Goal: Information Seeking & Learning: Learn about a topic

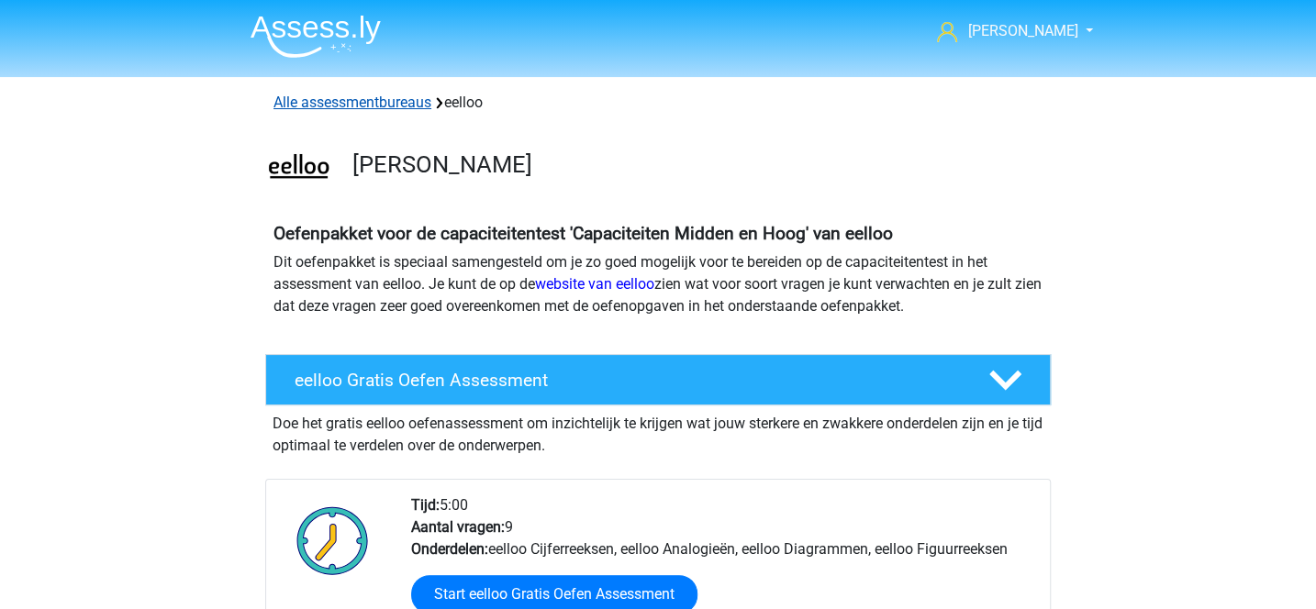
click at [412, 100] on link "Alle assessmentbureaus" at bounding box center [352, 102] width 158 height 17
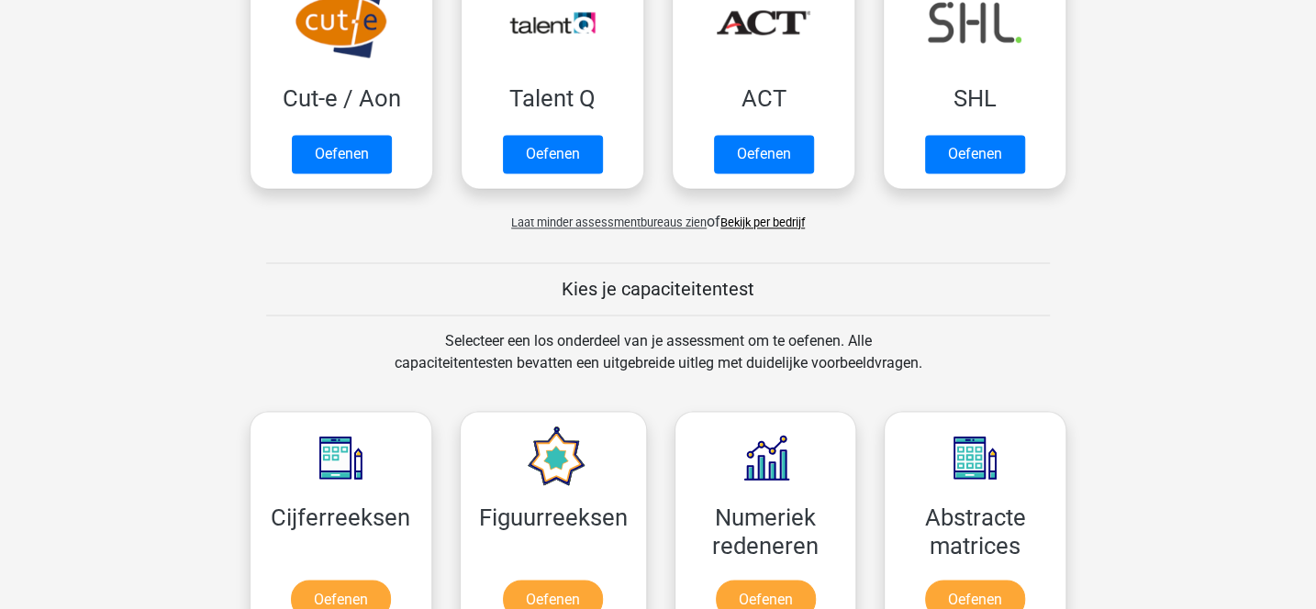
scroll to position [1385, 0]
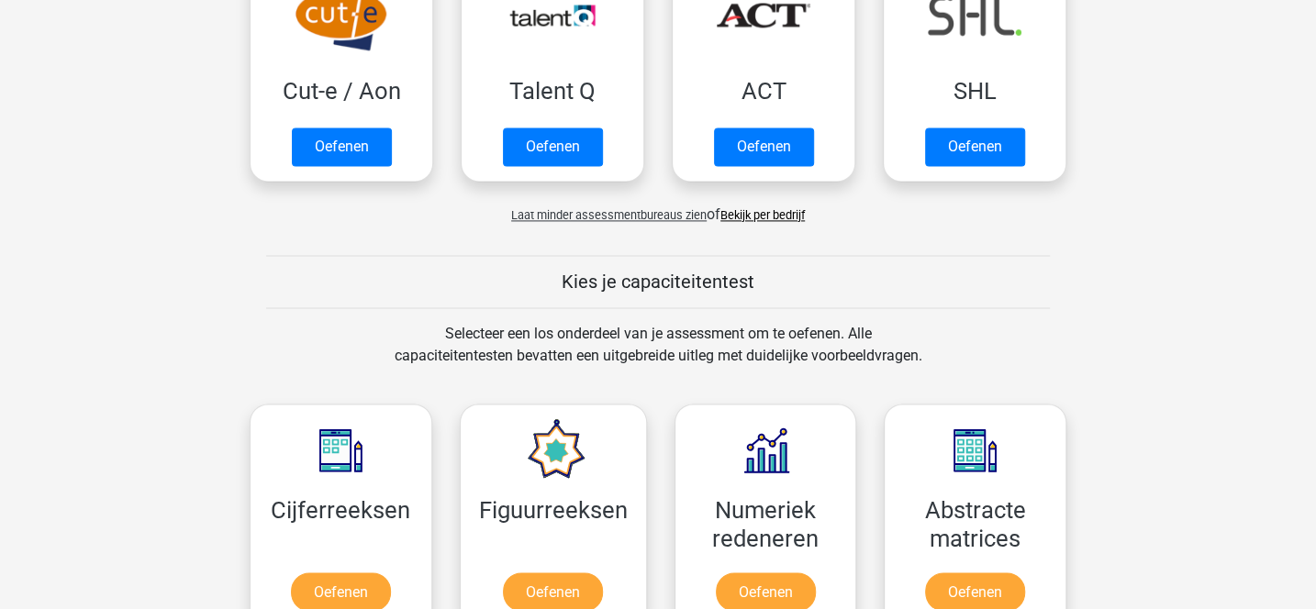
click at [741, 209] on link "Bekijk per bedrijf" at bounding box center [762, 216] width 84 height 14
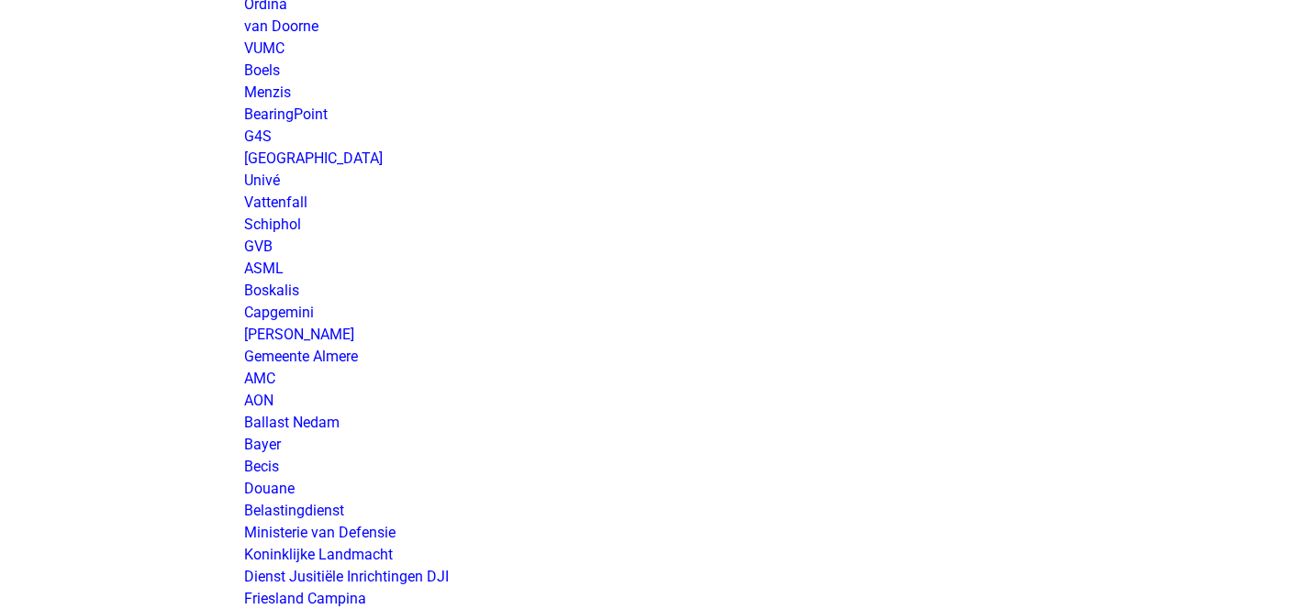
scroll to position [2676, 0]
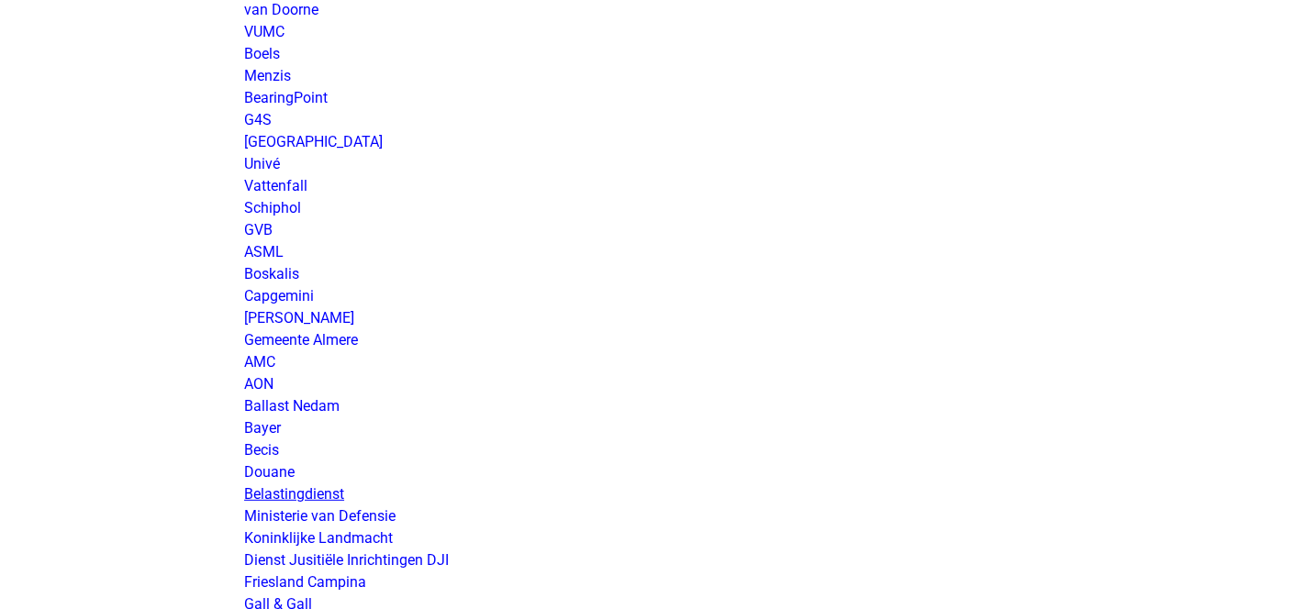
click at [333, 492] on link "Belastingdienst" at bounding box center [294, 493] width 100 height 17
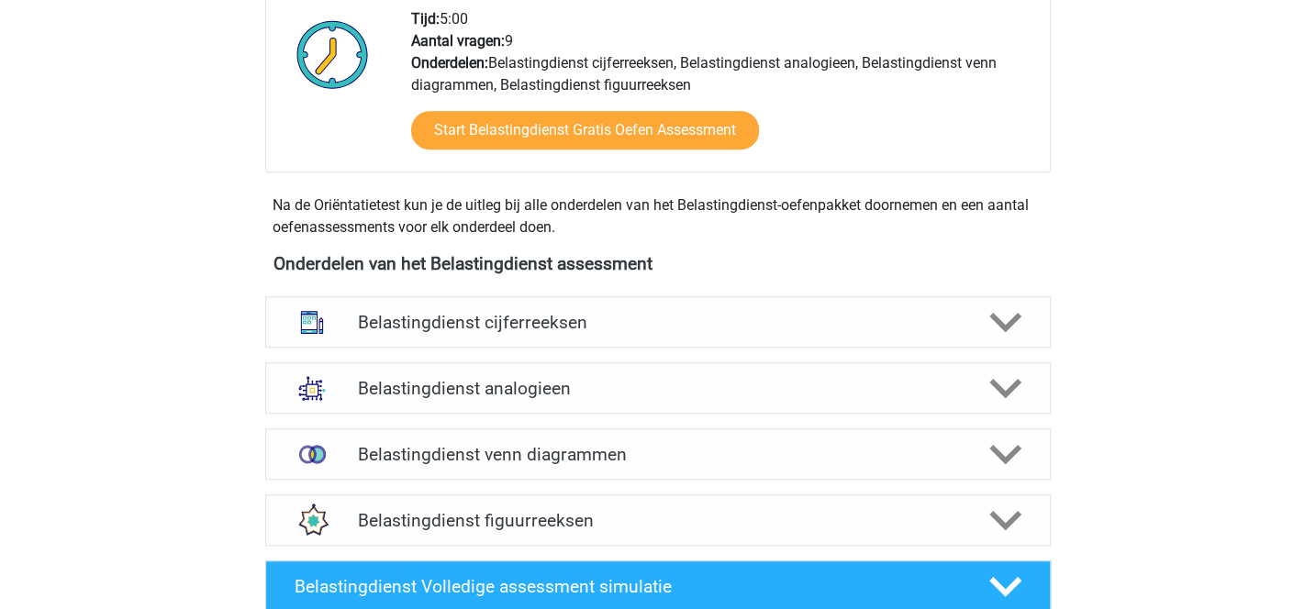
scroll to position [695, 0]
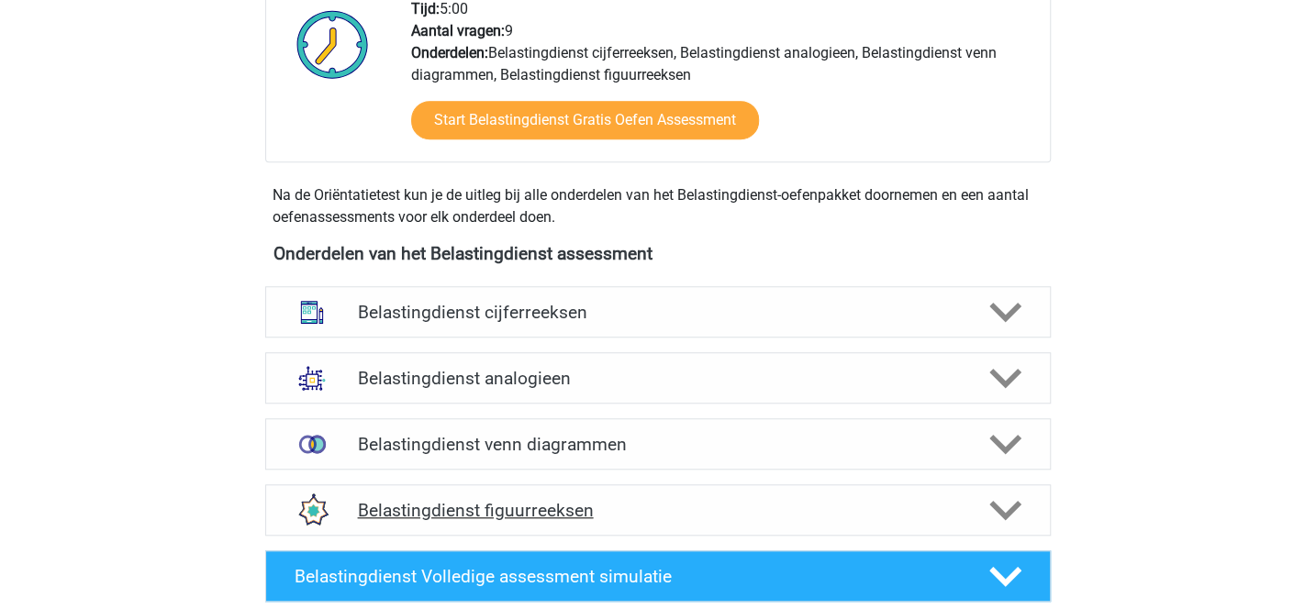
click at [716, 494] on div "Belastingdienst figuurreeksen" at bounding box center [657, 509] width 785 height 51
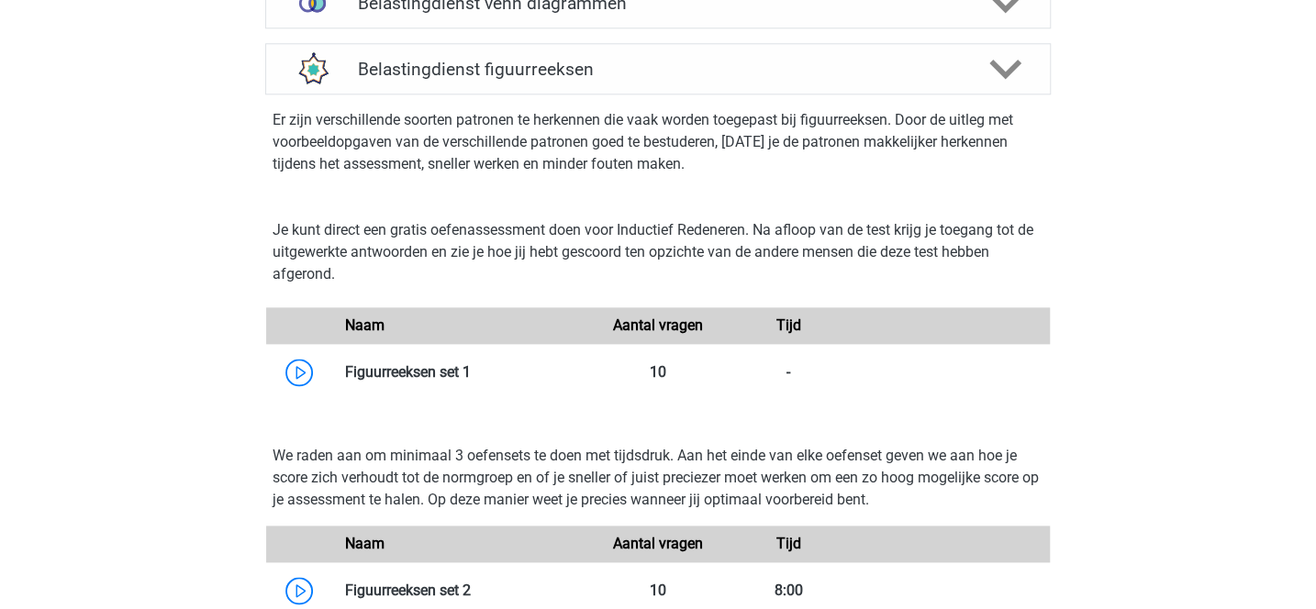
scroll to position [1140, 0]
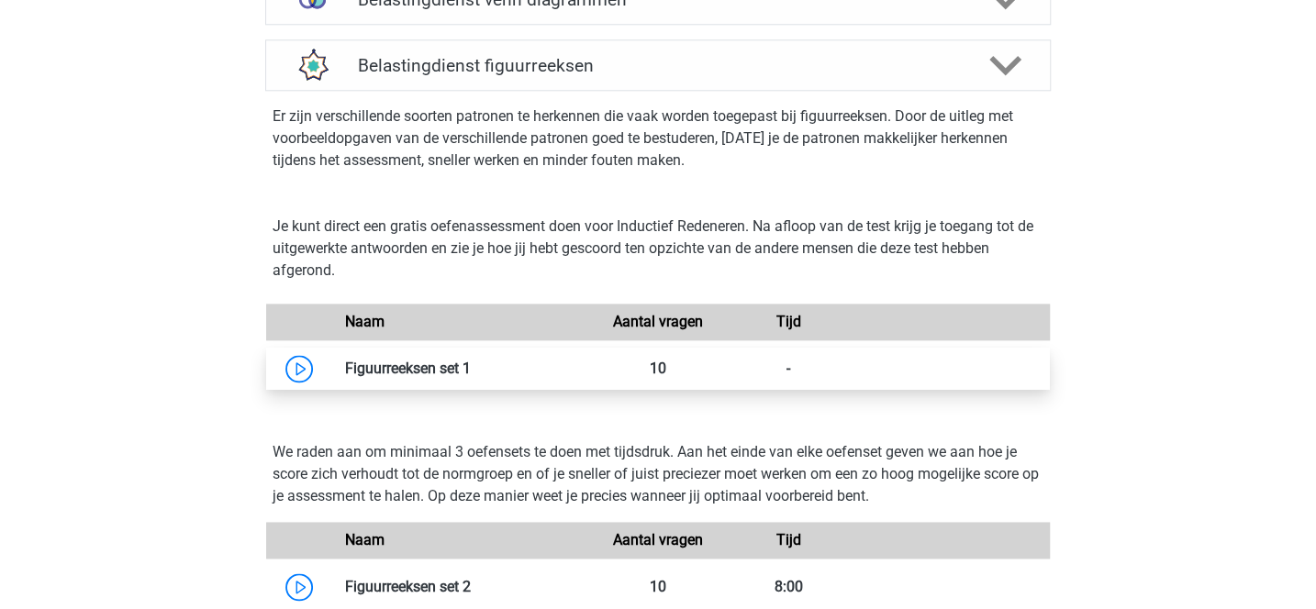
click at [471, 376] on link at bounding box center [471, 368] width 0 height 17
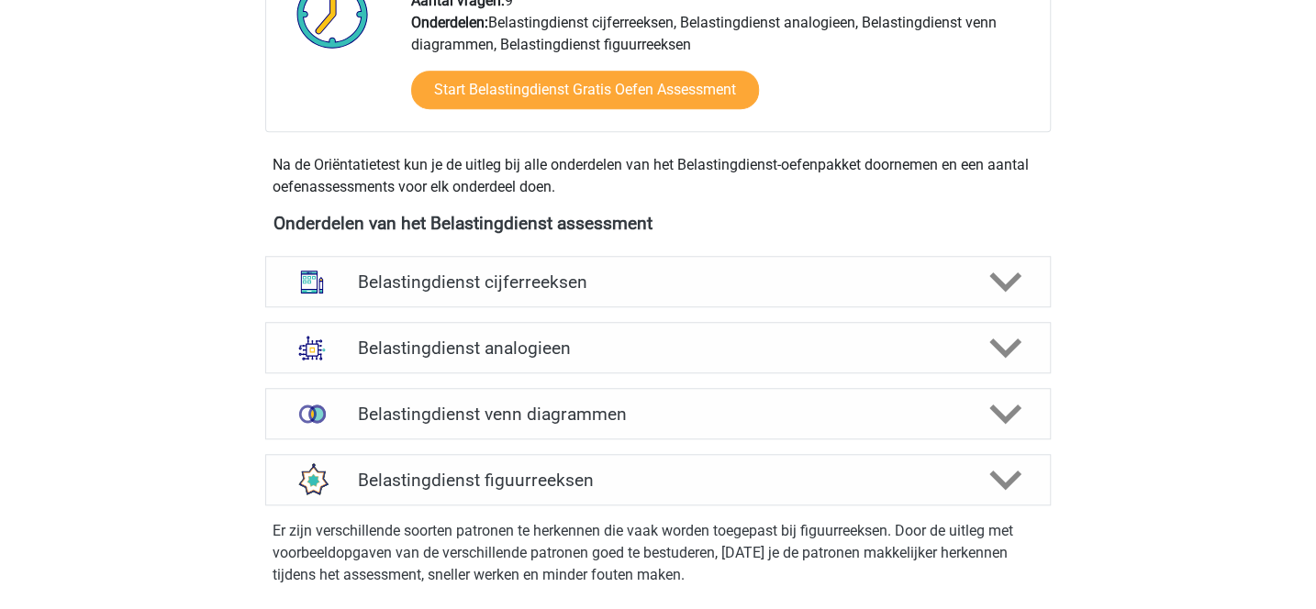
scroll to position [722, 0]
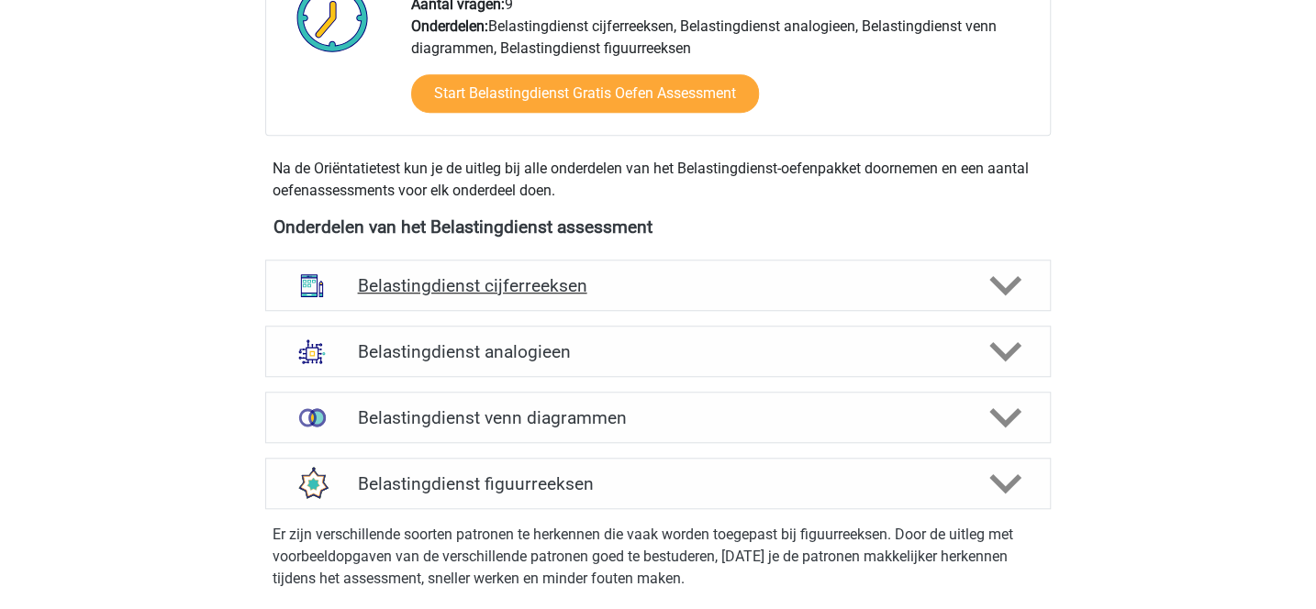
click at [594, 296] on div "Belastingdienst cijferreeksen" at bounding box center [657, 285] width 785 height 51
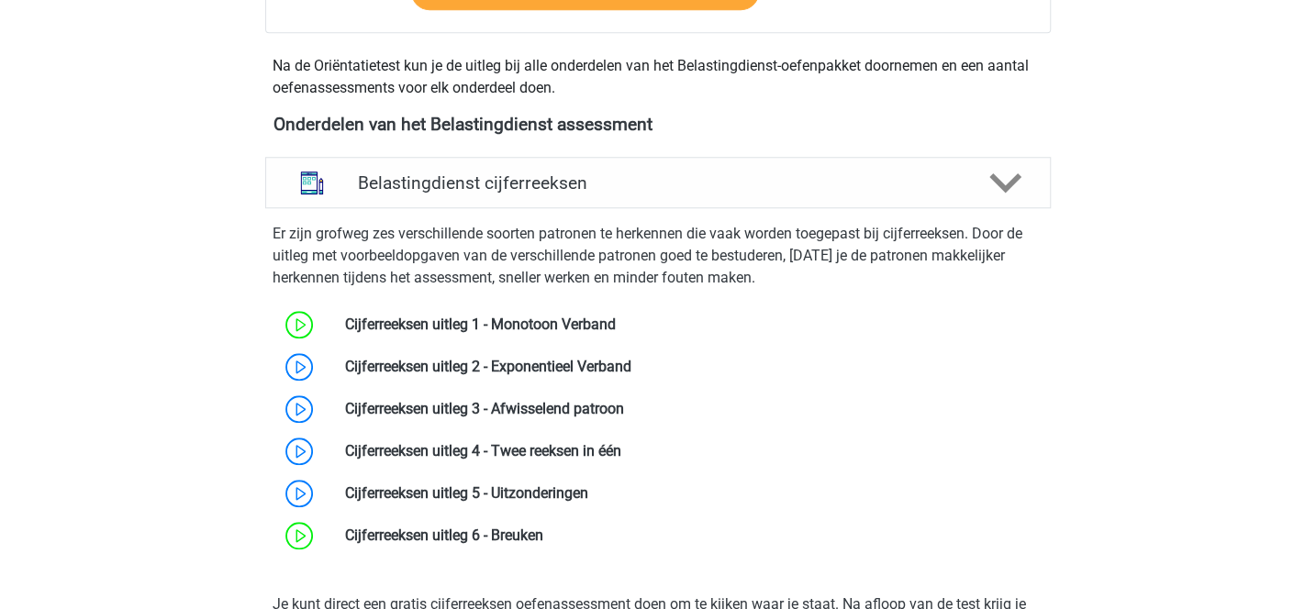
scroll to position [825, 0]
click at [624, 405] on link at bounding box center [624, 408] width 0 height 17
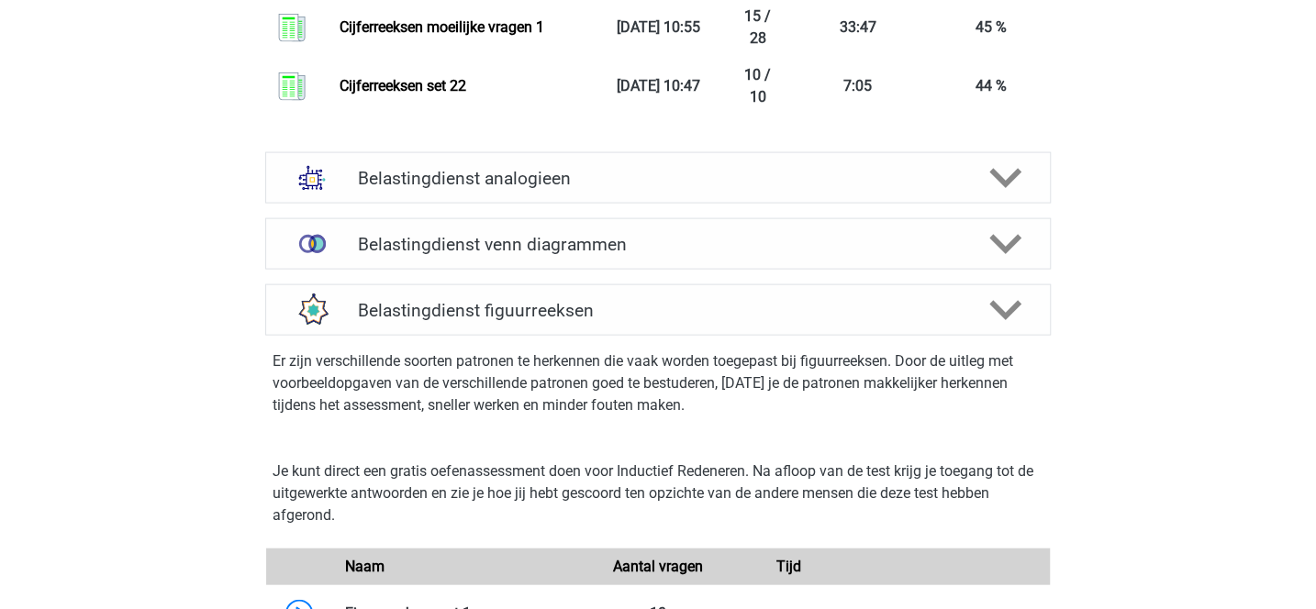
scroll to position [2102, 0]
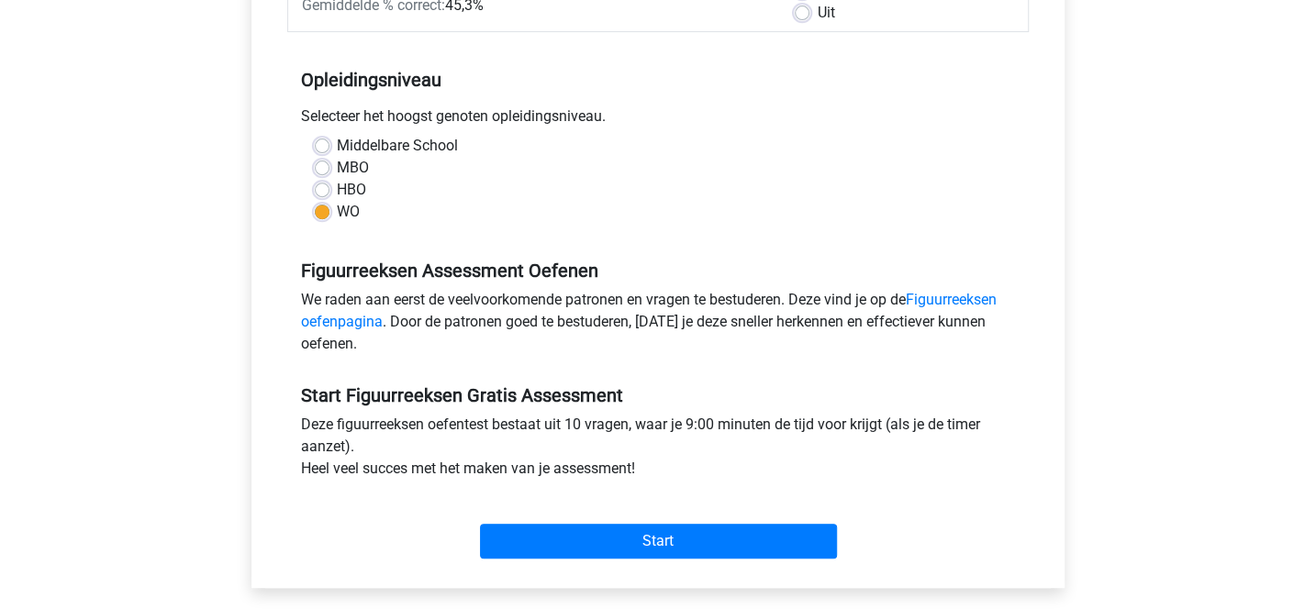
scroll to position [328, 0]
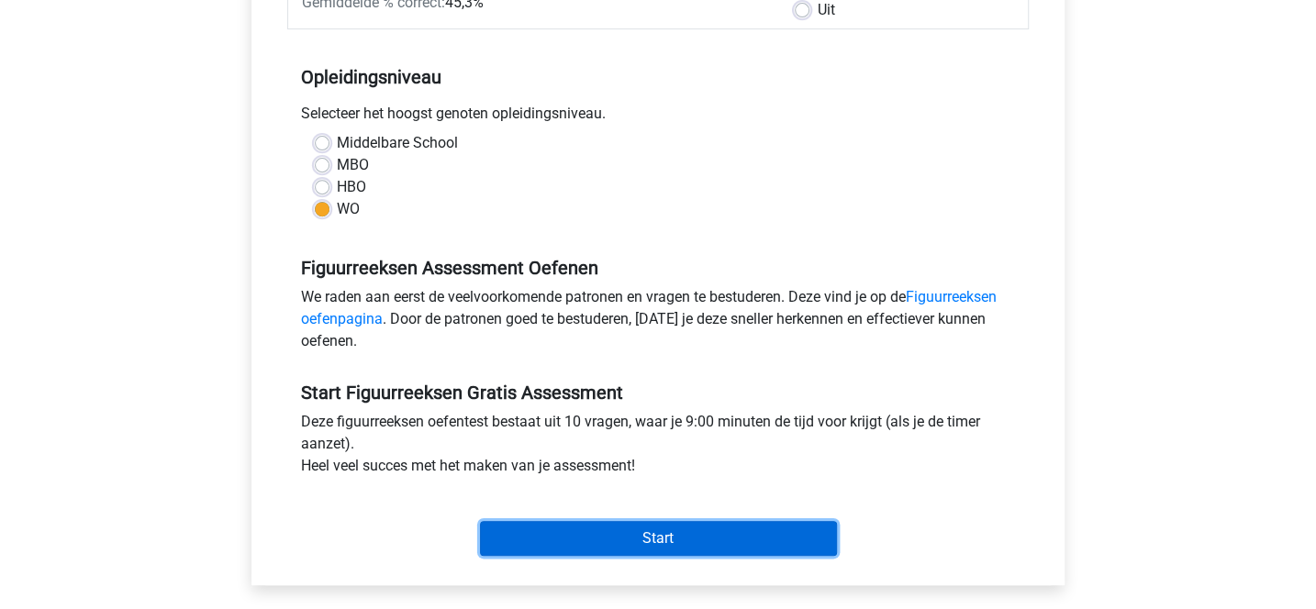
click at [687, 534] on input "Start" at bounding box center [658, 538] width 357 height 35
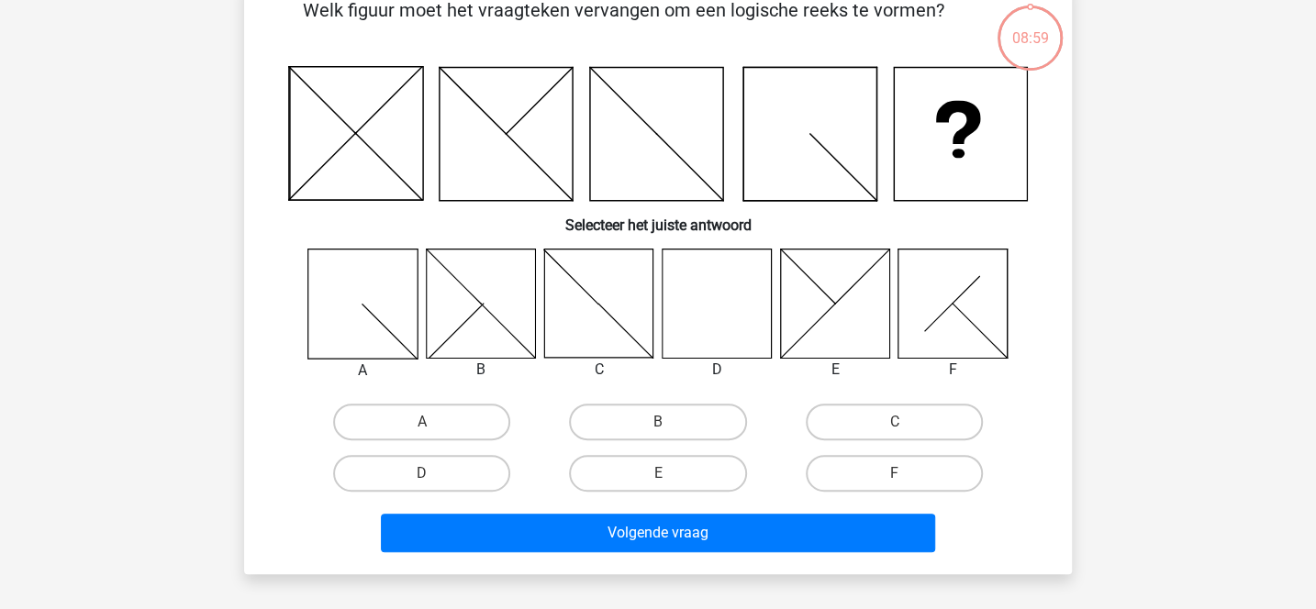
scroll to position [109, 0]
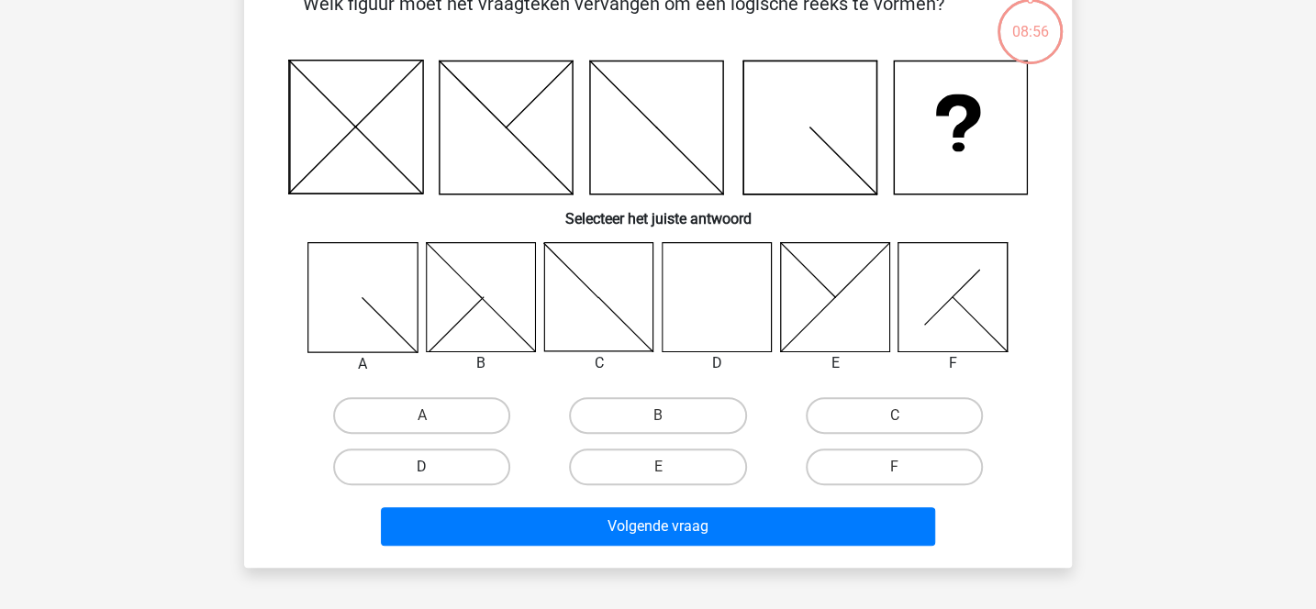
click at [484, 472] on label "D" at bounding box center [421, 467] width 177 height 37
click at [434, 472] on input "D" at bounding box center [428, 473] width 12 height 12
radio input "true"
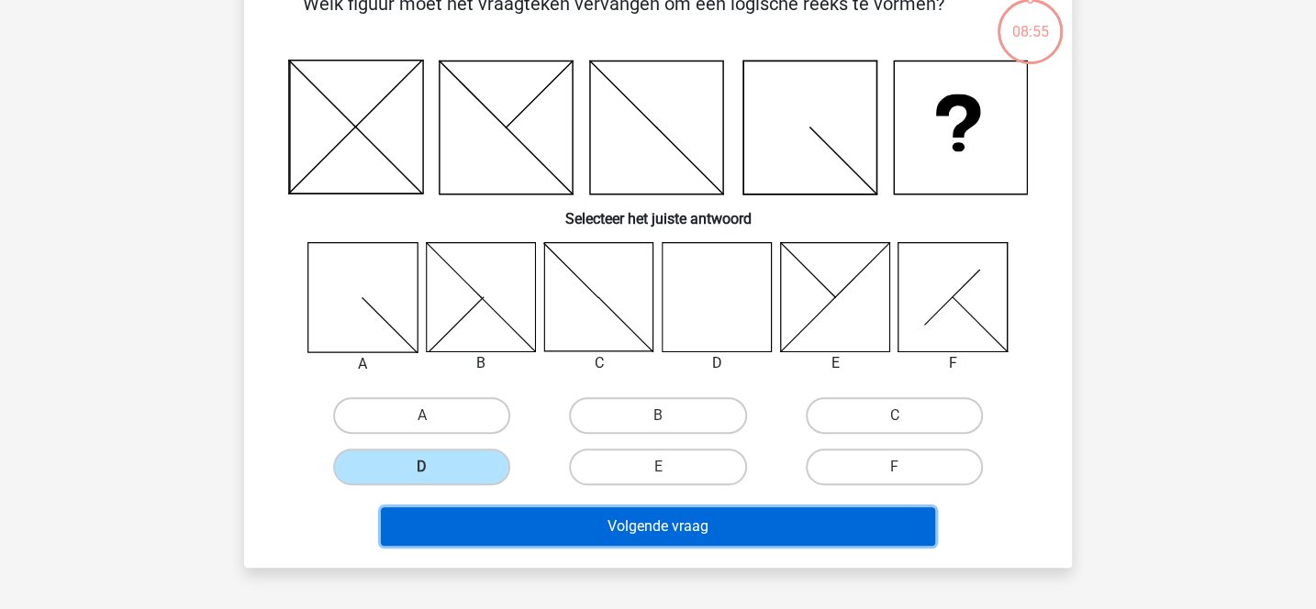
click at [616, 536] on button "Volgende vraag" at bounding box center [658, 526] width 555 height 39
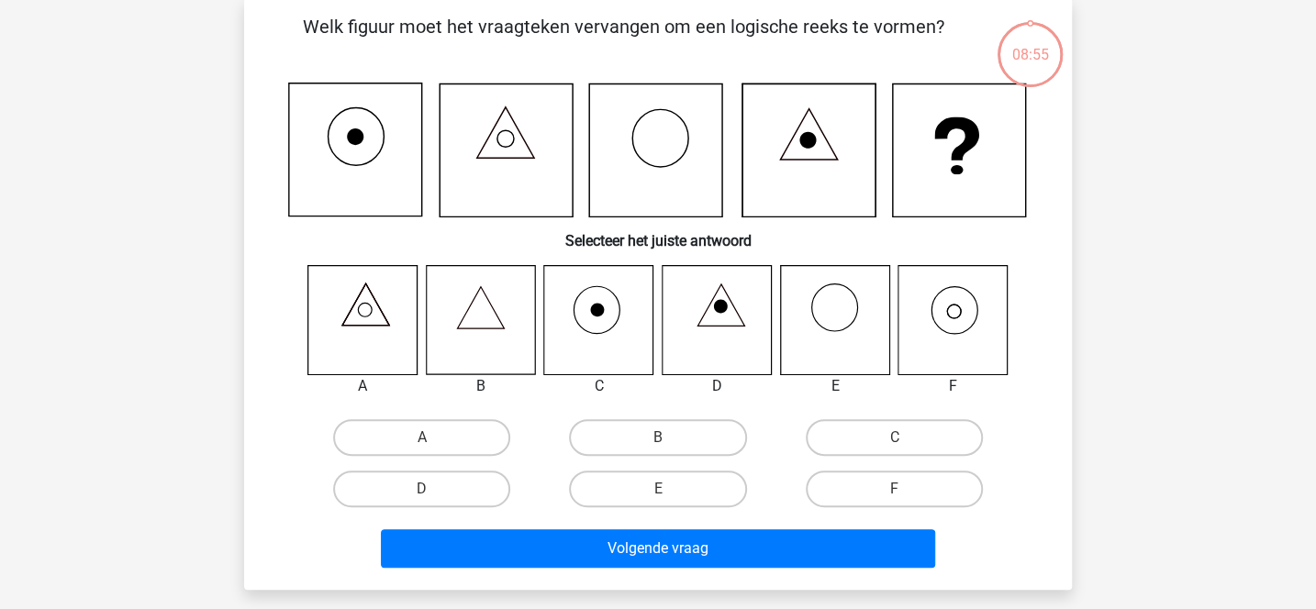
scroll to position [84, 0]
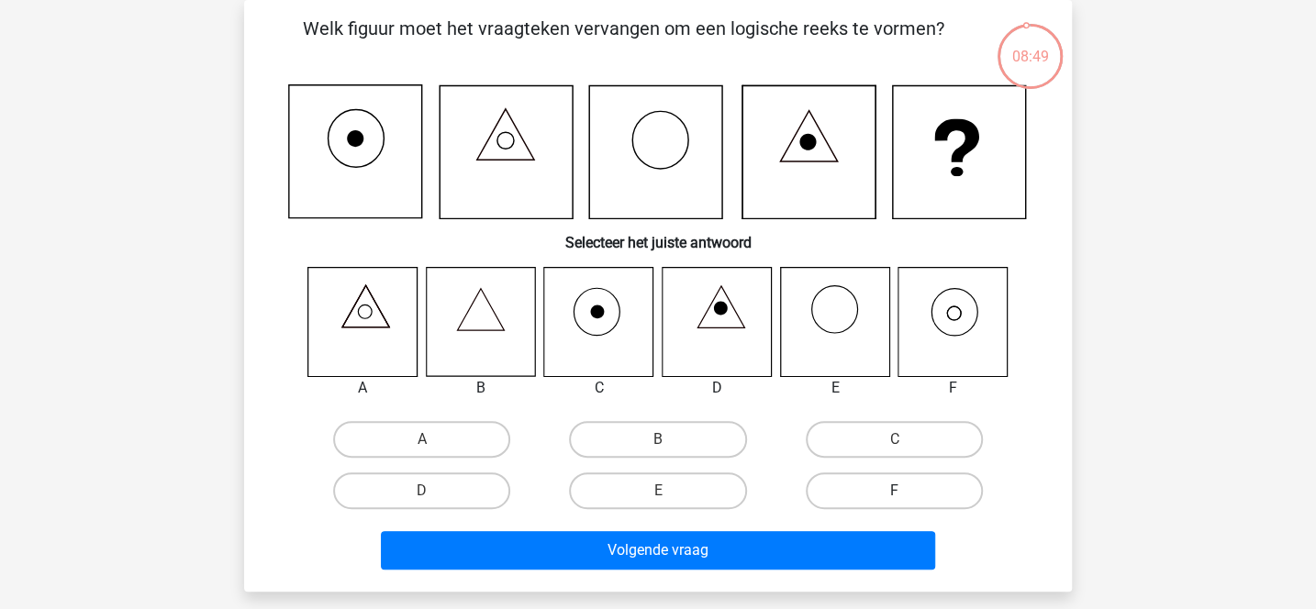
click at [827, 489] on label "F" at bounding box center [893, 490] width 177 height 37
click at [894, 491] on input "F" at bounding box center [900, 497] width 12 height 12
radio input "true"
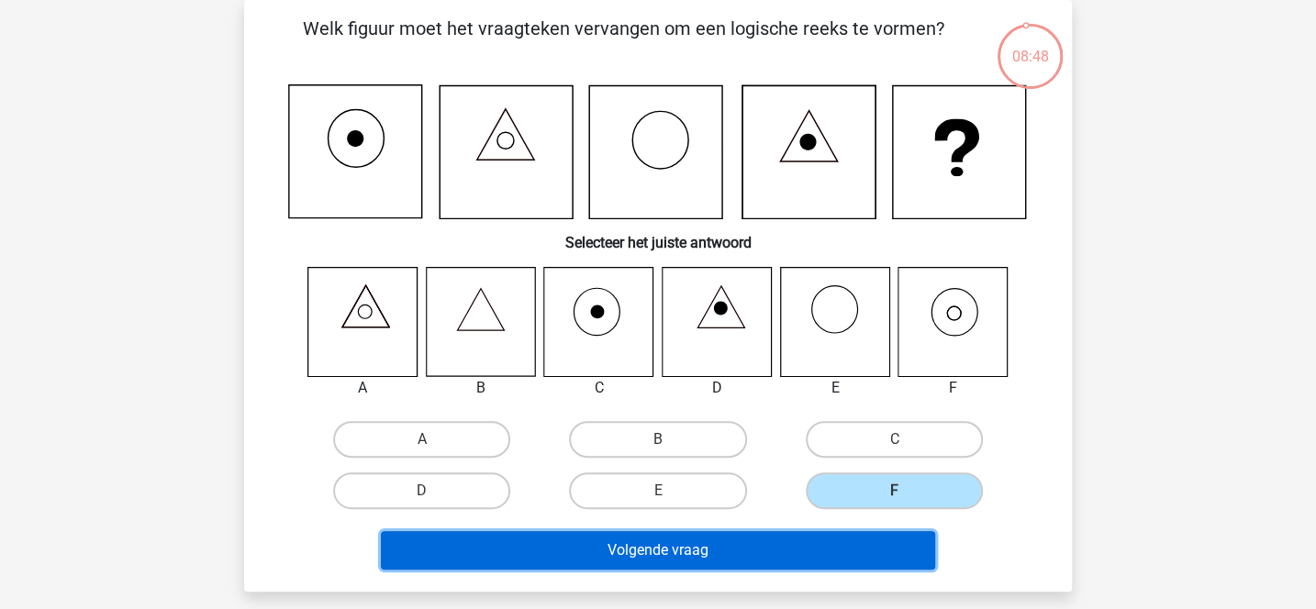
click at [794, 543] on button "Volgende vraag" at bounding box center [658, 550] width 555 height 39
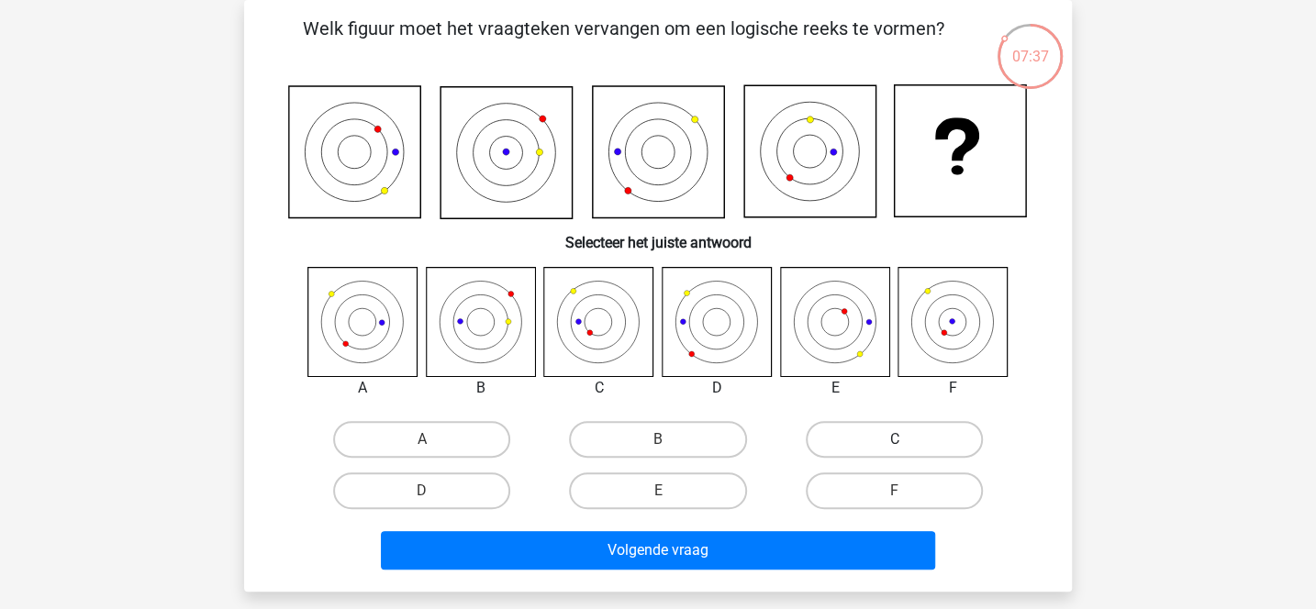
click at [837, 450] on label "C" at bounding box center [893, 439] width 177 height 37
click at [894, 450] on input "C" at bounding box center [900, 445] width 12 height 12
radio input "true"
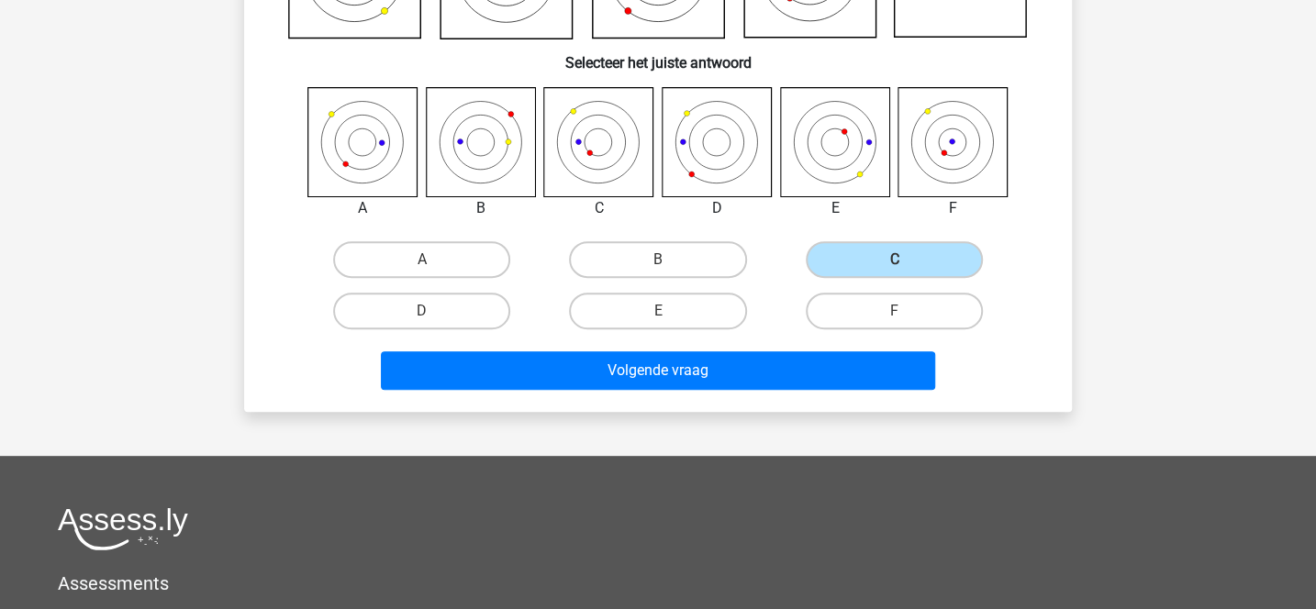
scroll to position [265, 0]
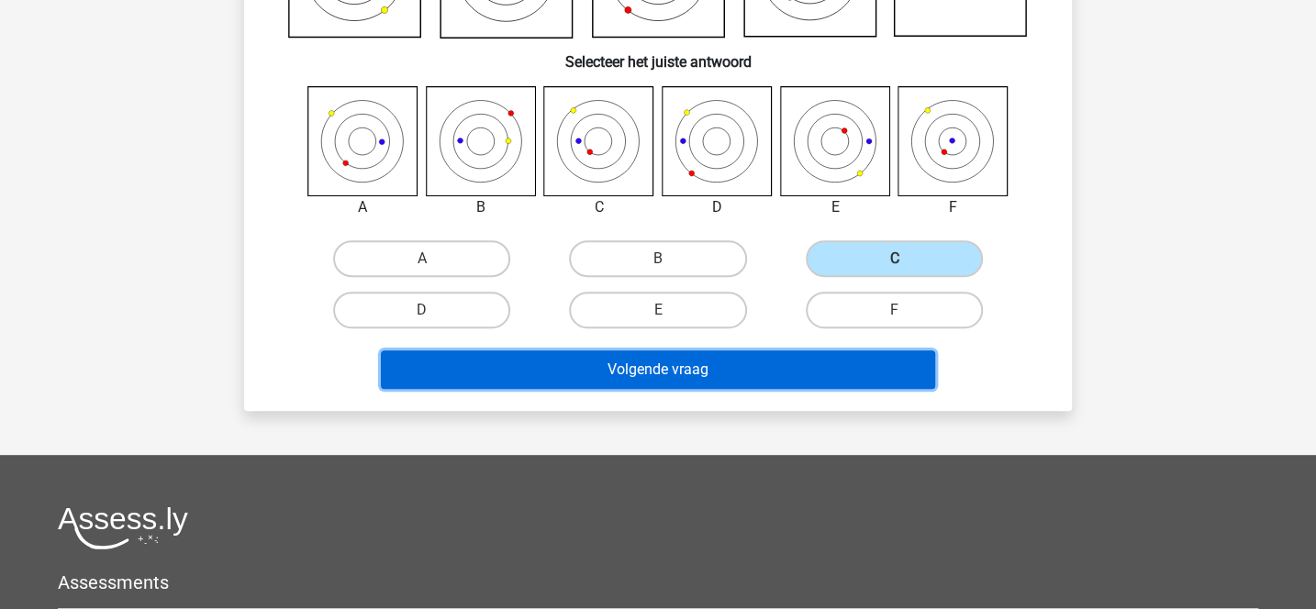
click at [772, 376] on button "Volgende vraag" at bounding box center [658, 369] width 555 height 39
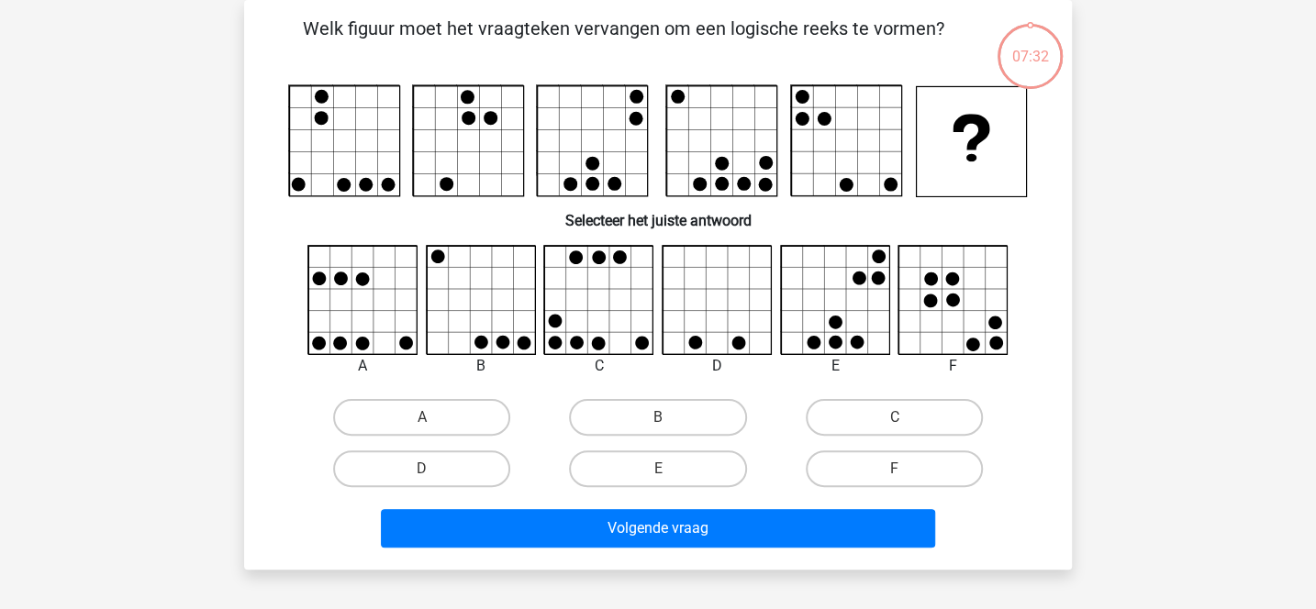
scroll to position [84, 0]
click at [838, 468] on label "F" at bounding box center [893, 468] width 177 height 37
click at [894, 469] on input "F" at bounding box center [900, 475] width 12 height 12
radio input "true"
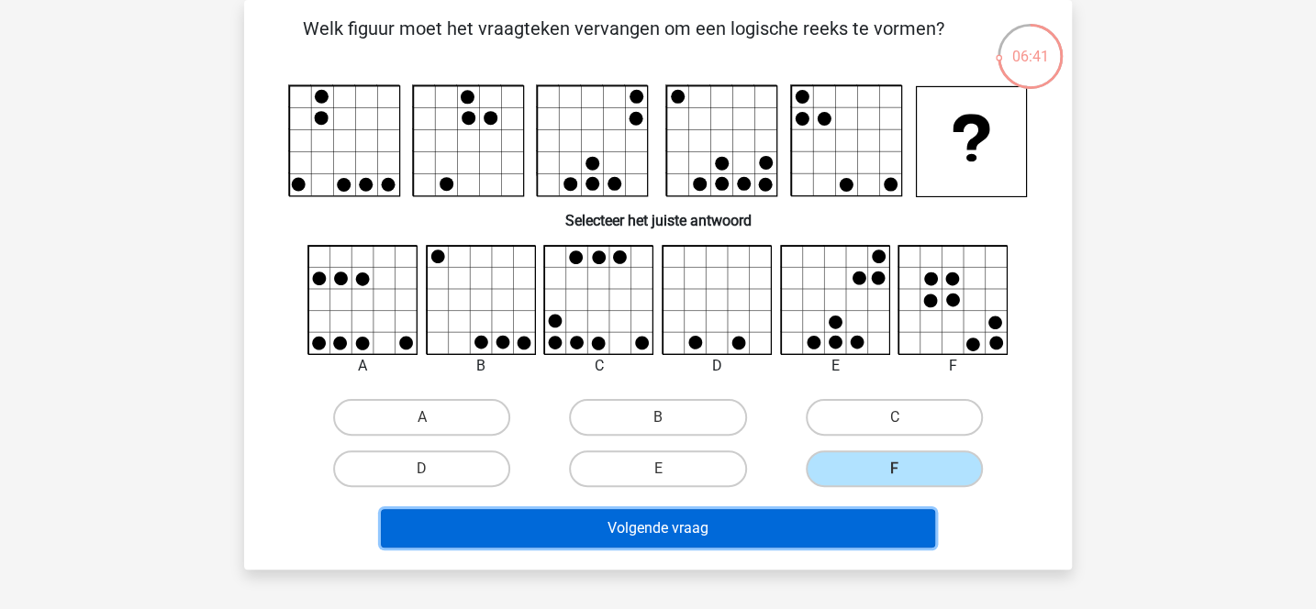
click at [805, 525] on button "Volgende vraag" at bounding box center [658, 528] width 555 height 39
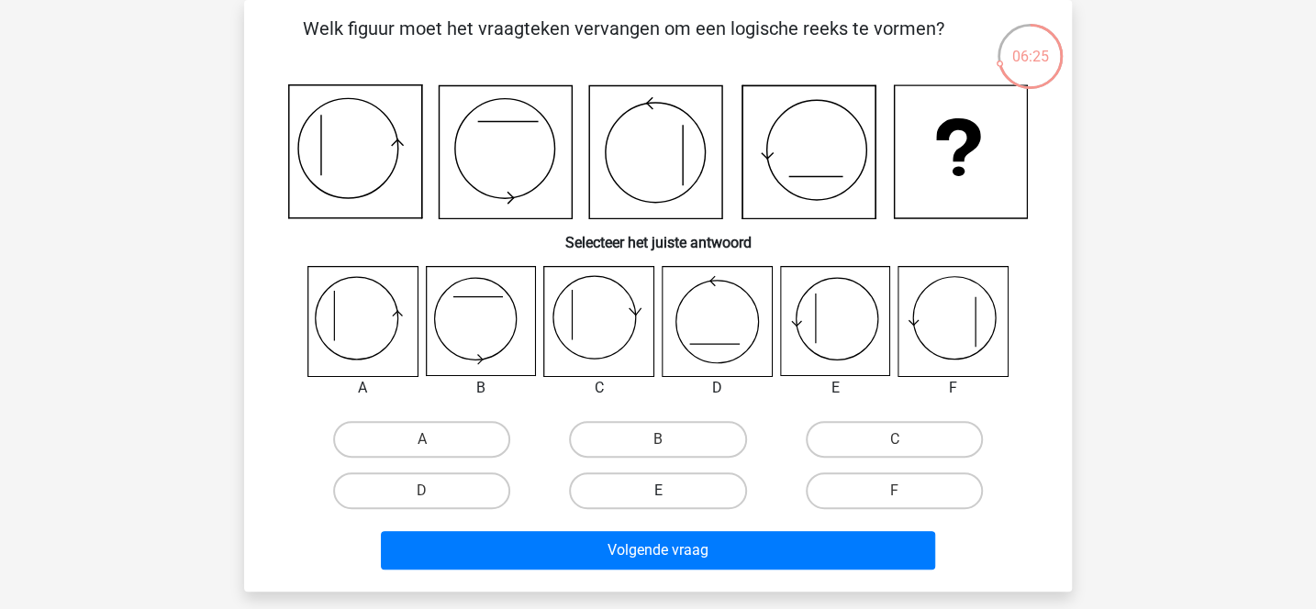
drag, startPoint x: 816, startPoint y: 335, endPoint x: 720, endPoint y: 497, distance: 188.3
click at [720, 497] on div "A B C D E" at bounding box center [657, 391] width 769 height 250
click at [720, 497] on label "E" at bounding box center [657, 490] width 177 height 37
click at [670, 497] on input "E" at bounding box center [664, 497] width 12 height 12
radio input "true"
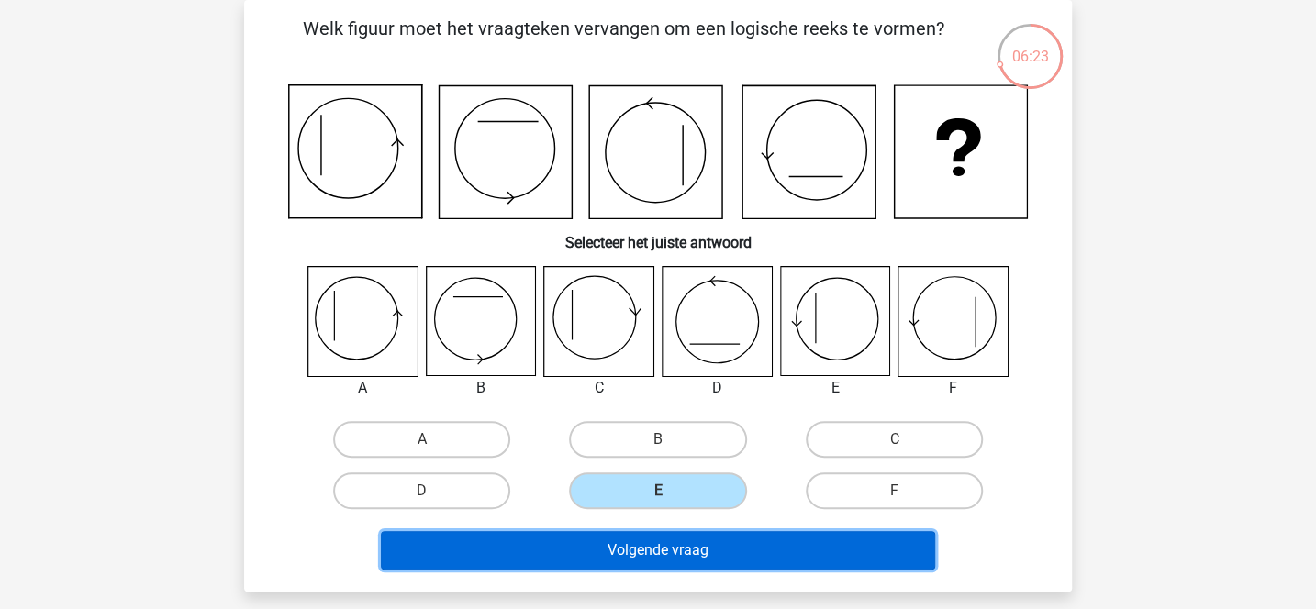
click at [720, 545] on button "Volgende vraag" at bounding box center [658, 550] width 555 height 39
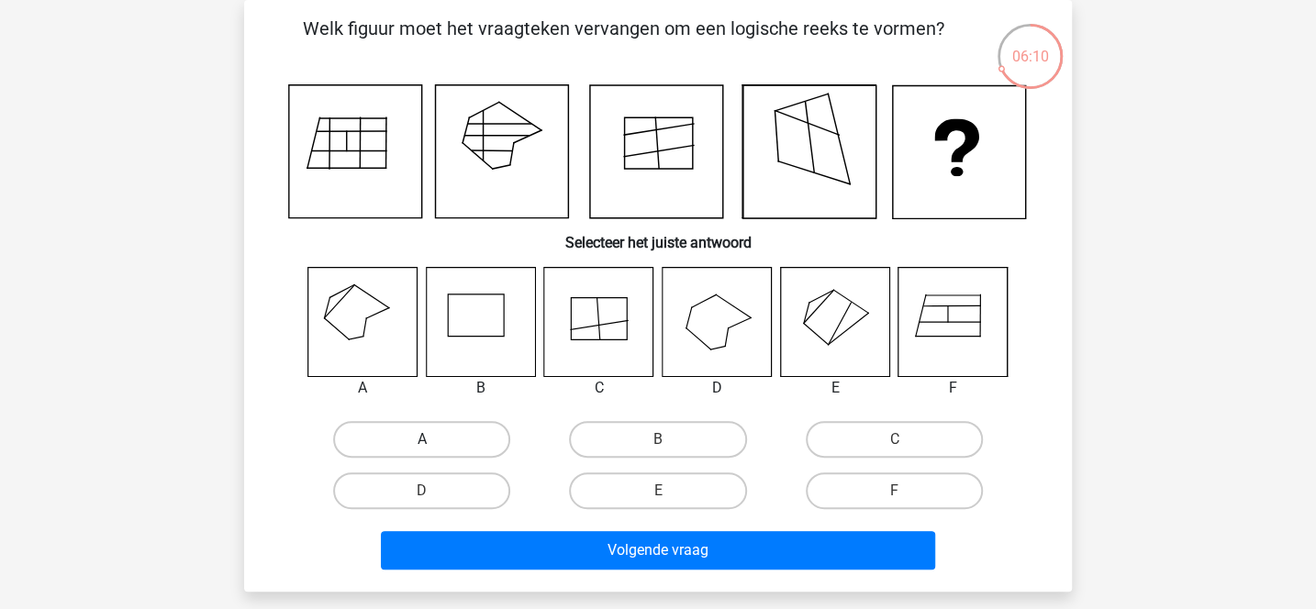
click at [461, 439] on label "A" at bounding box center [421, 439] width 177 height 37
click at [434, 439] on input "A" at bounding box center [428, 445] width 12 height 12
radio input "true"
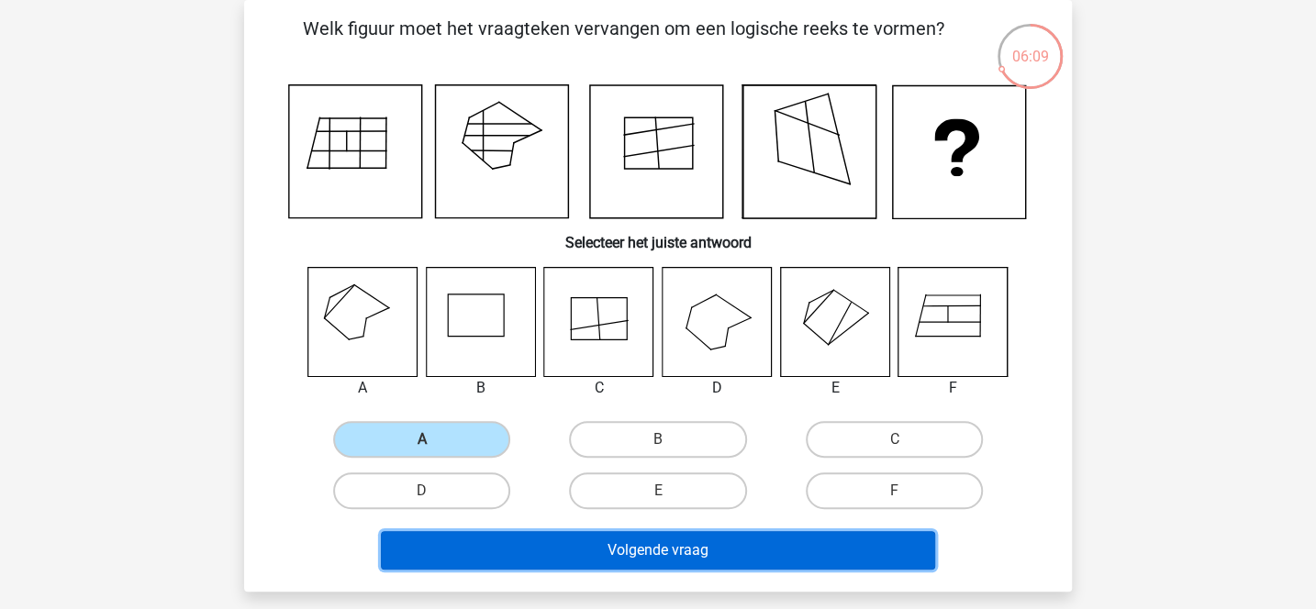
click at [568, 537] on button "Volgende vraag" at bounding box center [658, 550] width 555 height 39
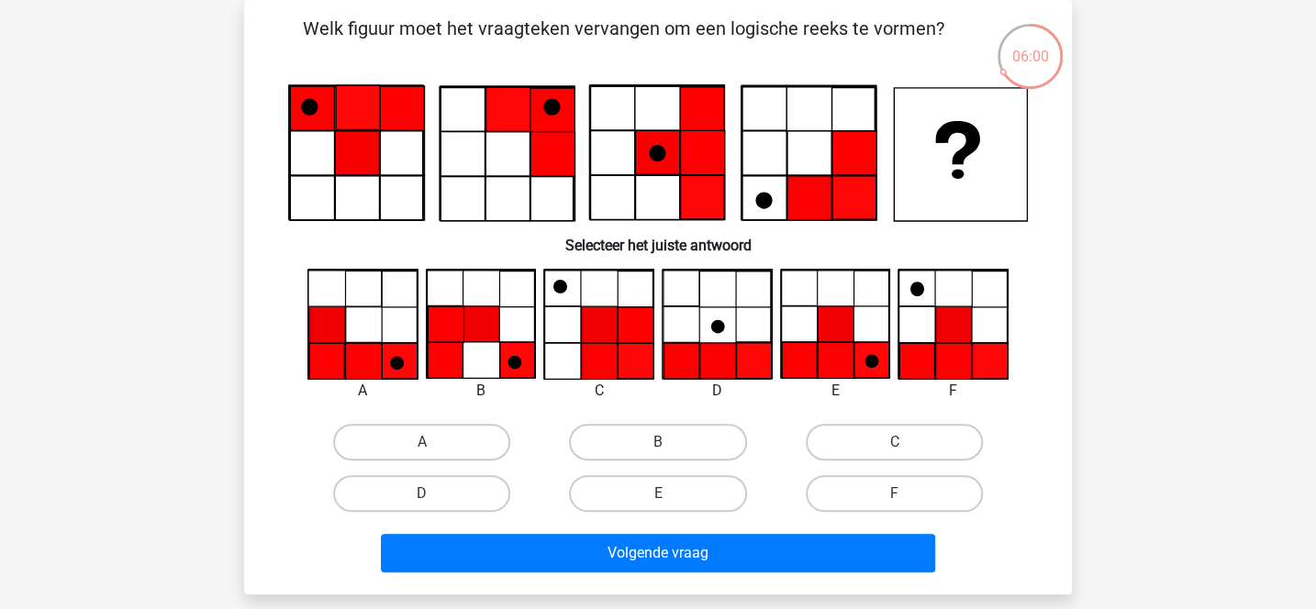
click at [391, 107] on icon at bounding box center [402, 108] width 44 height 44
click at [693, 512] on div "E" at bounding box center [657, 493] width 236 height 51
click at [694, 498] on label "E" at bounding box center [657, 493] width 177 height 37
click at [670, 498] on input "E" at bounding box center [664, 500] width 12 height 12
radio input "true"
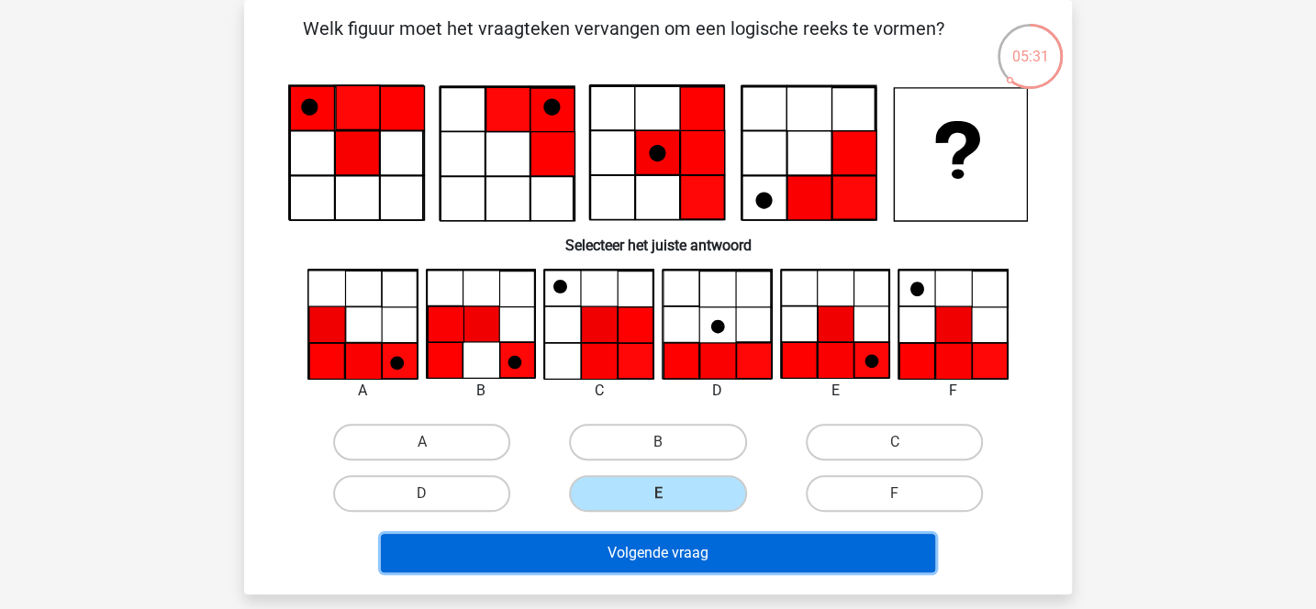
click at [689, 548] on button "Volgende vraag" at bounding box center [658, 553] width 555 height 39
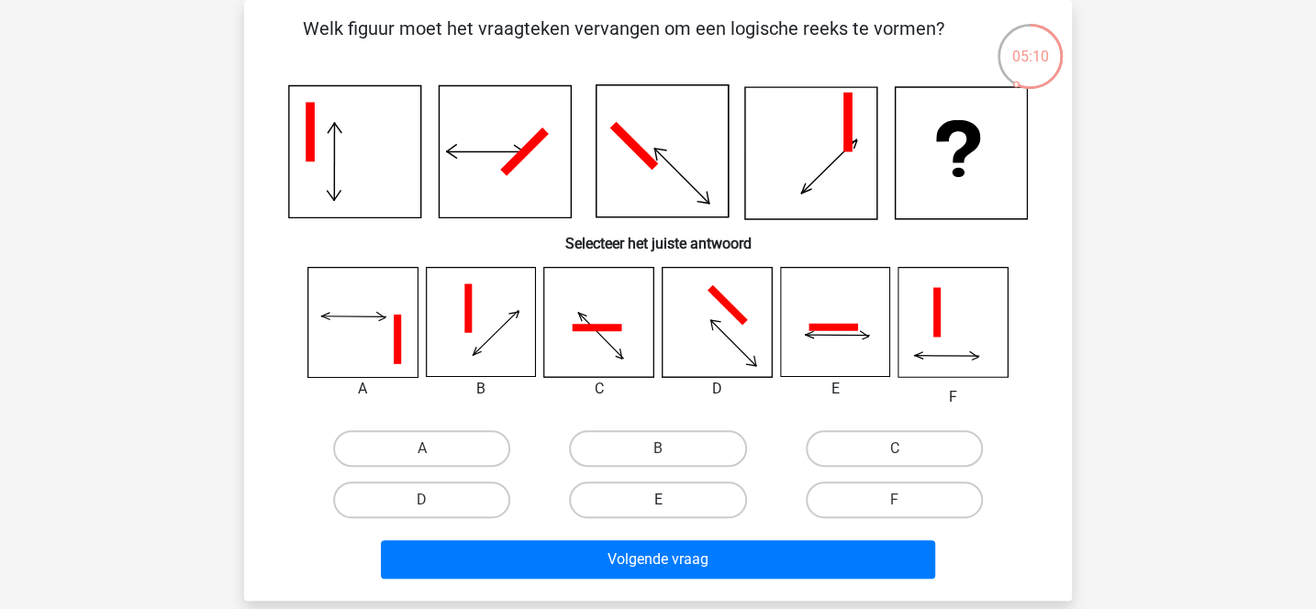
click at [672, 497] on label "E" at bounding box center [657, 500] width 177 height 37
click at [670, 500] on input "E" at bounding box center [664, 506] width 12 height 12
radio input "true"
click at [672, 497] on label "E" at bounding box center [657, 500] width 177 height 37
click at [670, 500] on input "E" at bounding box center [664, 506] width 12 height 12
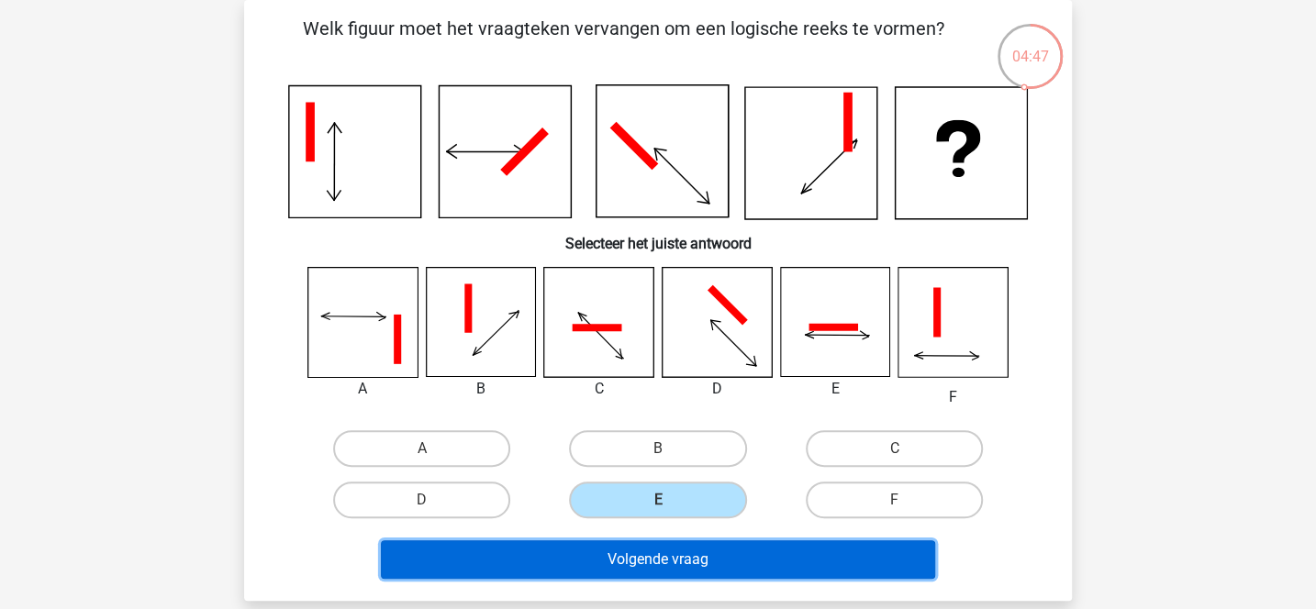
click at [686, 549] on button "Volgende vraag" at bounding box center [658, 559] width 555 height 39
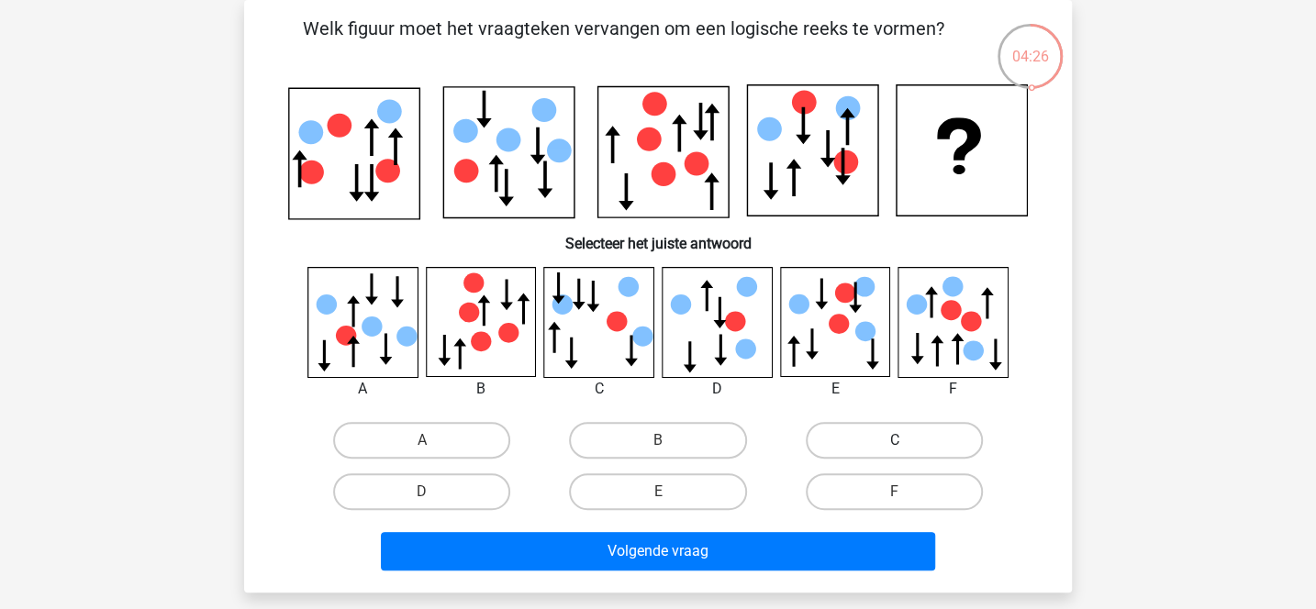
click at [849, 440] on label "C" at bounding box center [893, 440] width 177 height 37
click at [894, 440] on input "C" at bounding box center [900, 446] width 12 height 12
radio input "true"
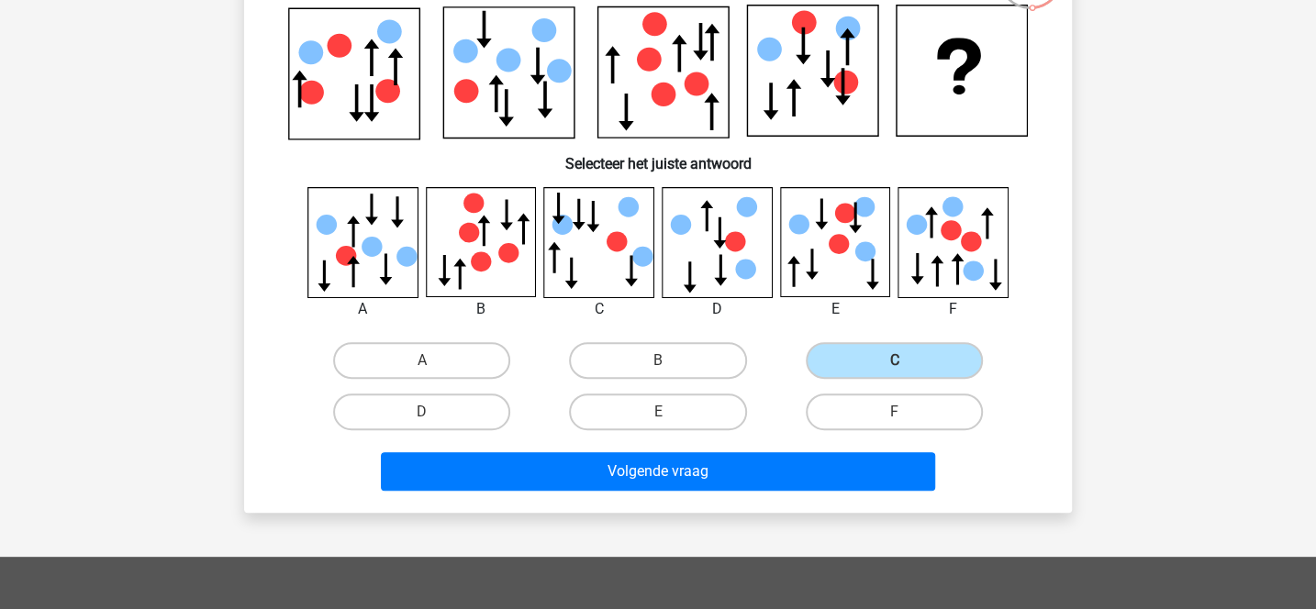
scroll to position [168, 0]
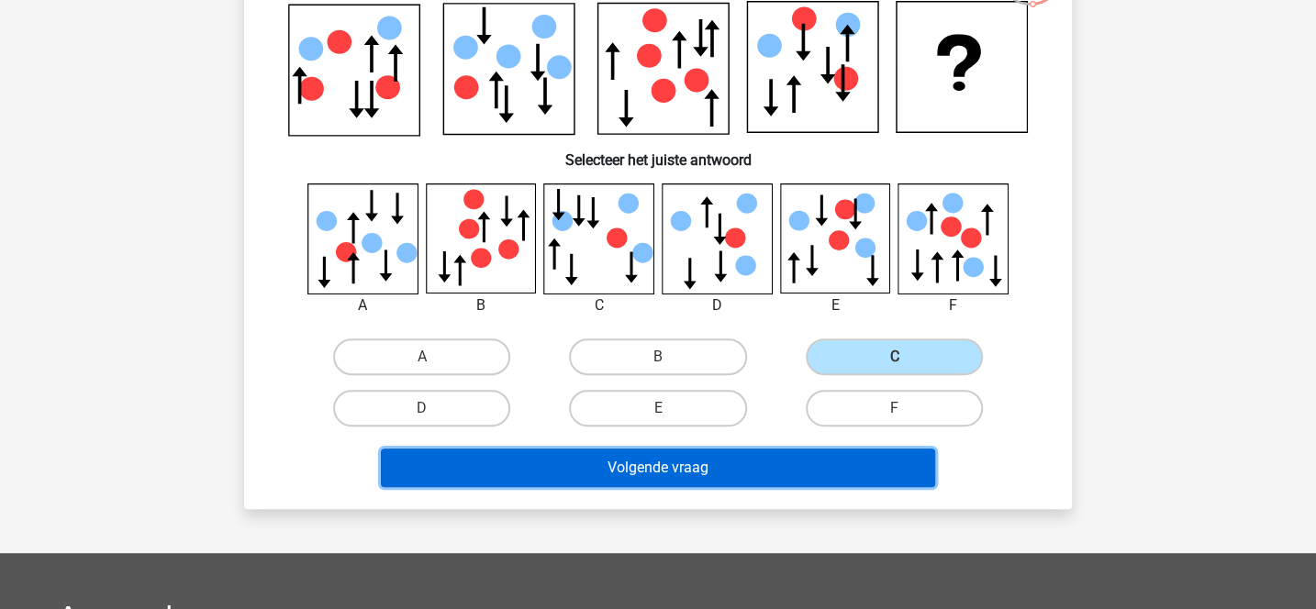
click at [685, 472] on button "Volgende vraag" at bounding box center [658, 468] width 555 height 39
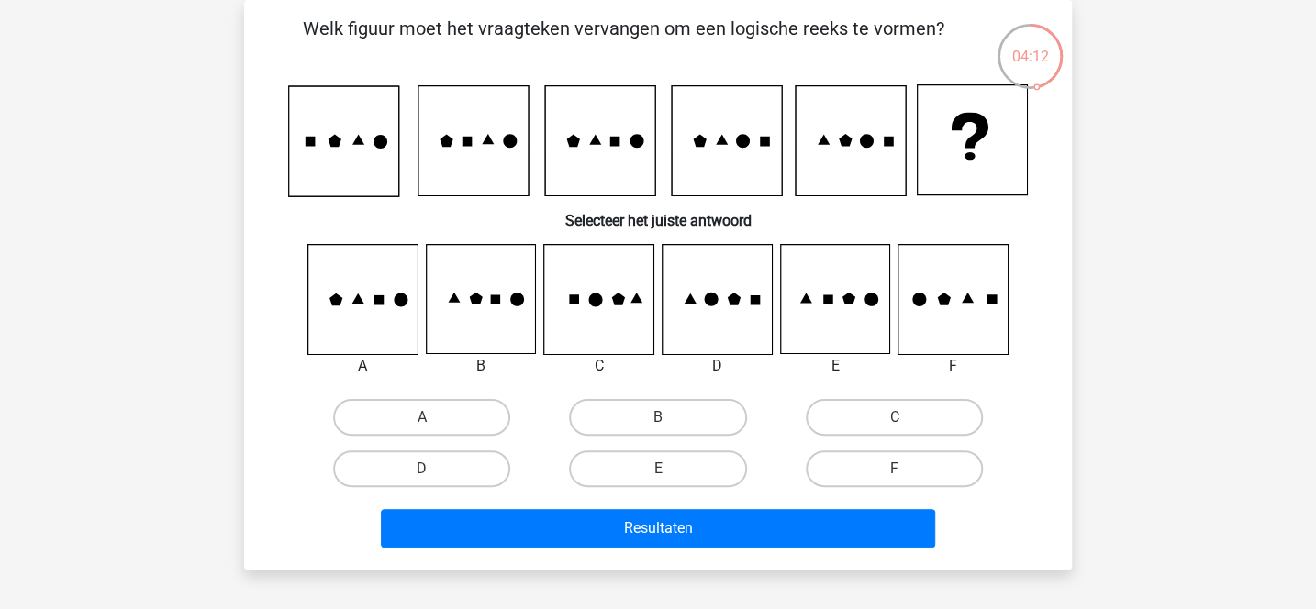
scroll to position [64, 0]
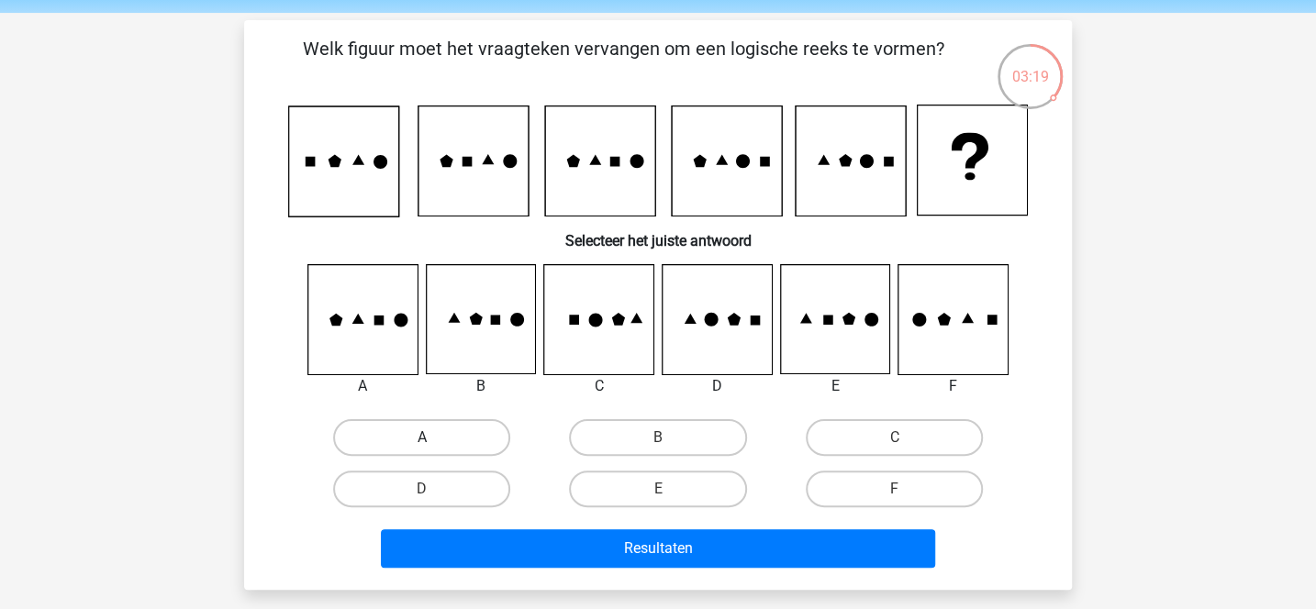
click at [485, 425] on label "A" at bounding box center [421, 437] width 177 height 37
click at [434, 438] on input "A" at bounding box center [428, 444] width 12 height 12
radio input "true"
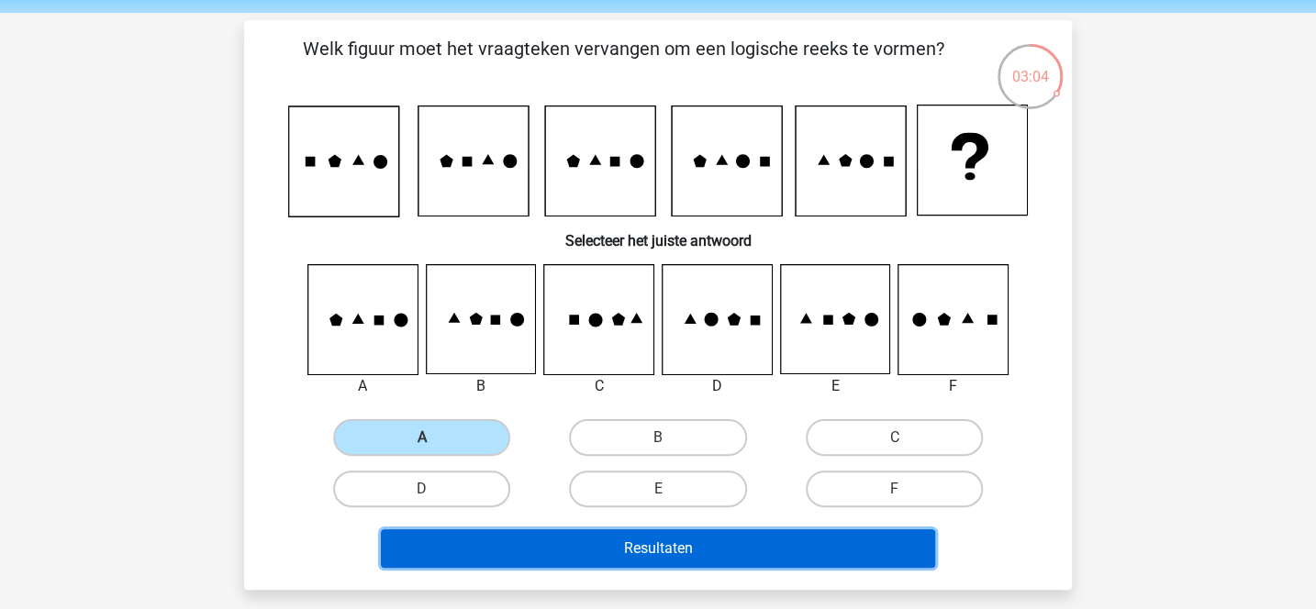
click at [737, 543] on button "Resultaten" at bounding box center [658, 548] width 555 height 39
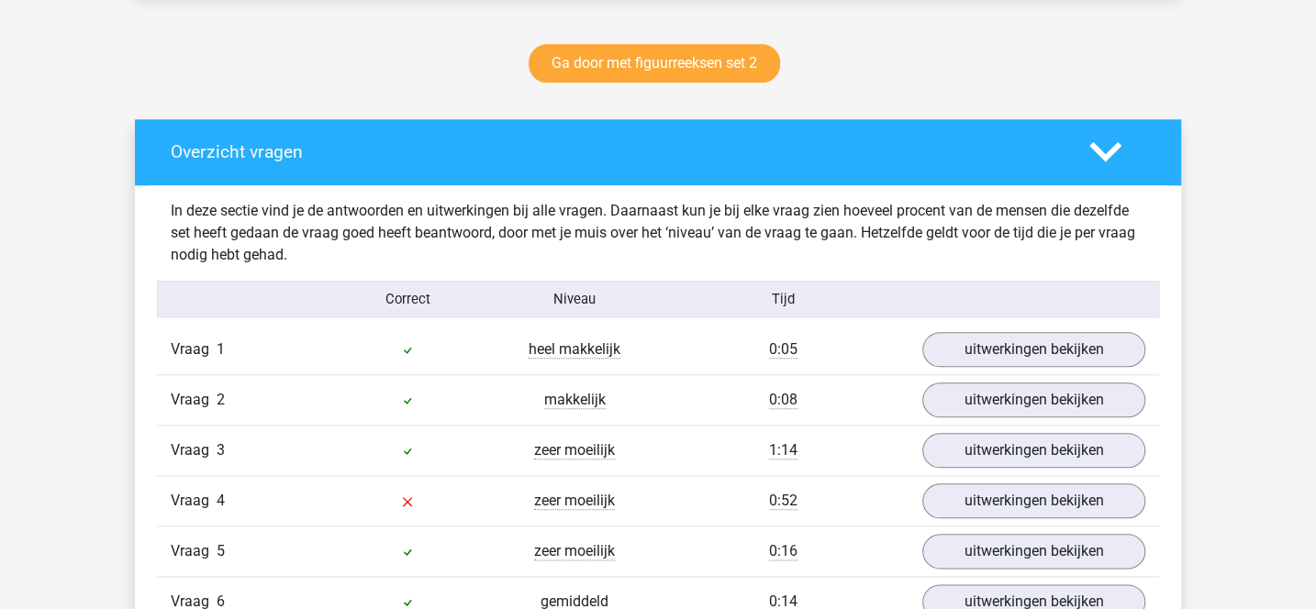
scroll to position [809, 0]
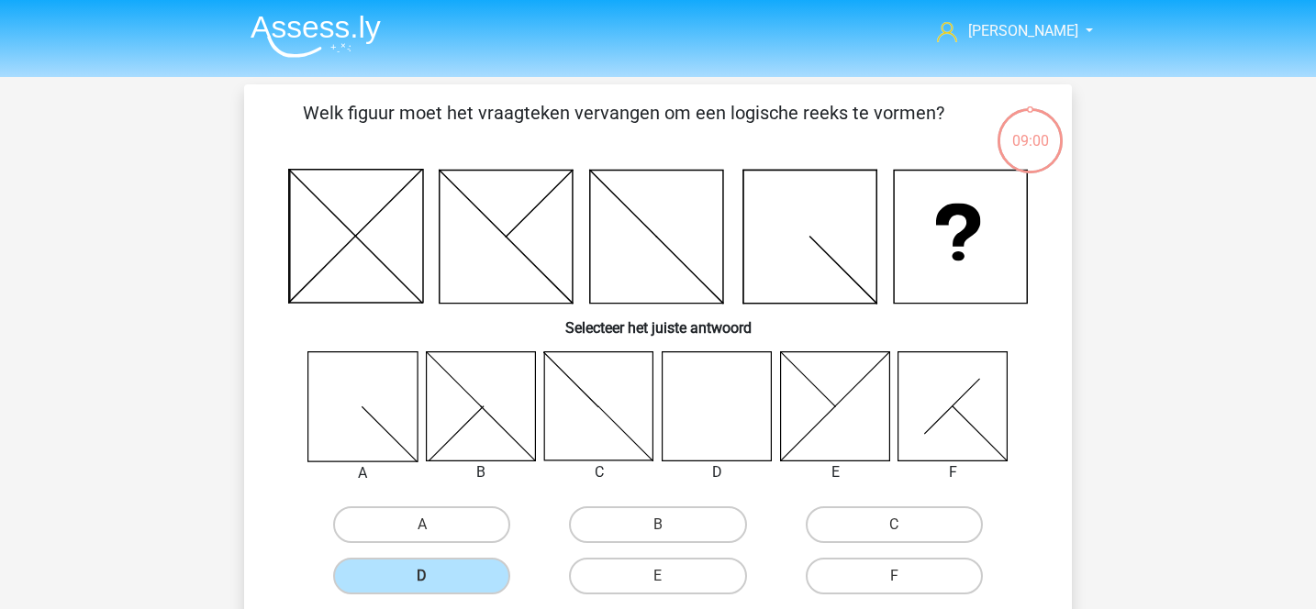
scroll to position [65, 0]
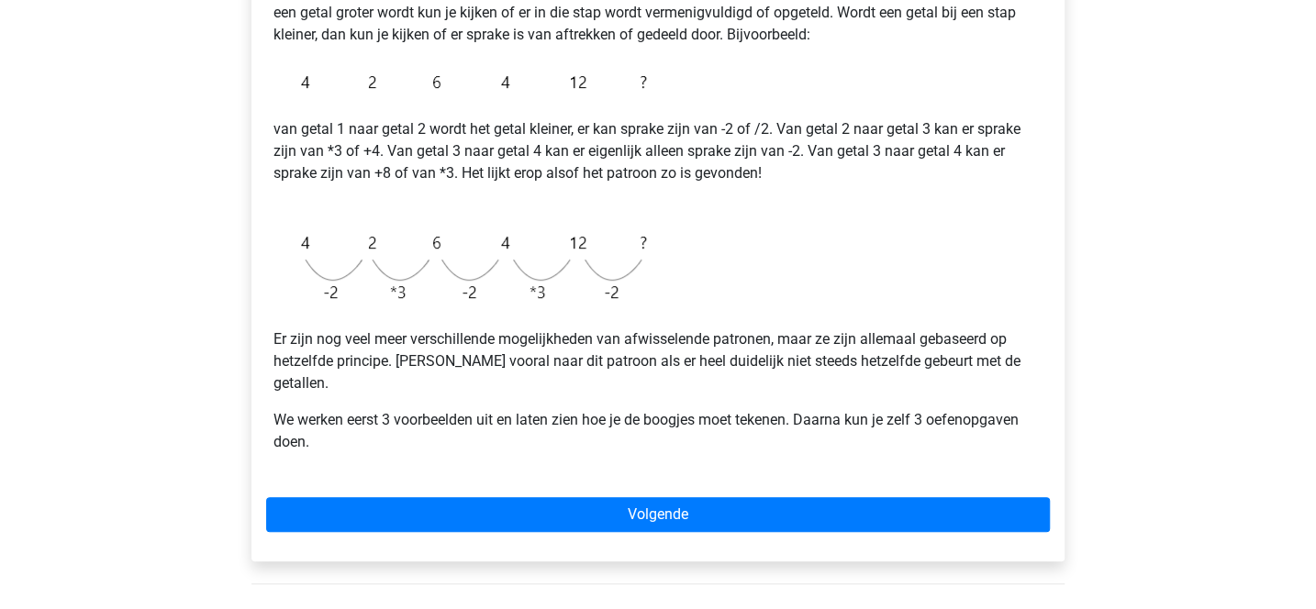
scroll to position [386, 0]
